Goal: Book appointment/travel/reservation

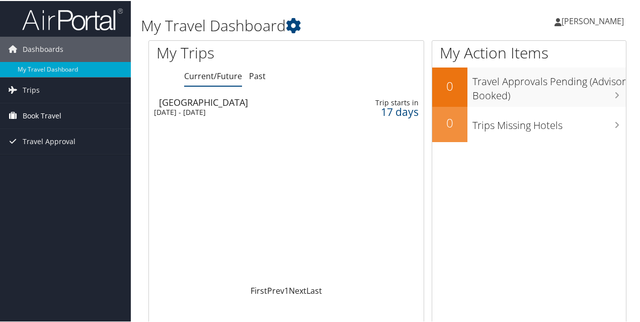
click at [67, 110] on link "Book Travel" at bounding box center [65, 114] width 131 height 25
click at [58, 115] on span "Book Travel" at bounding box center [42, 114] width 39 height 25
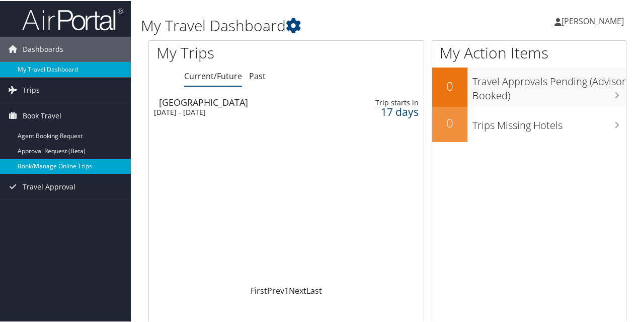
click at [67, 161] on link "Book/Manage Online Trips" at bounding box center [65, 165] width 131 height 15
